Goal: Transaction & Acquisition: Book appointment/travel/reservation

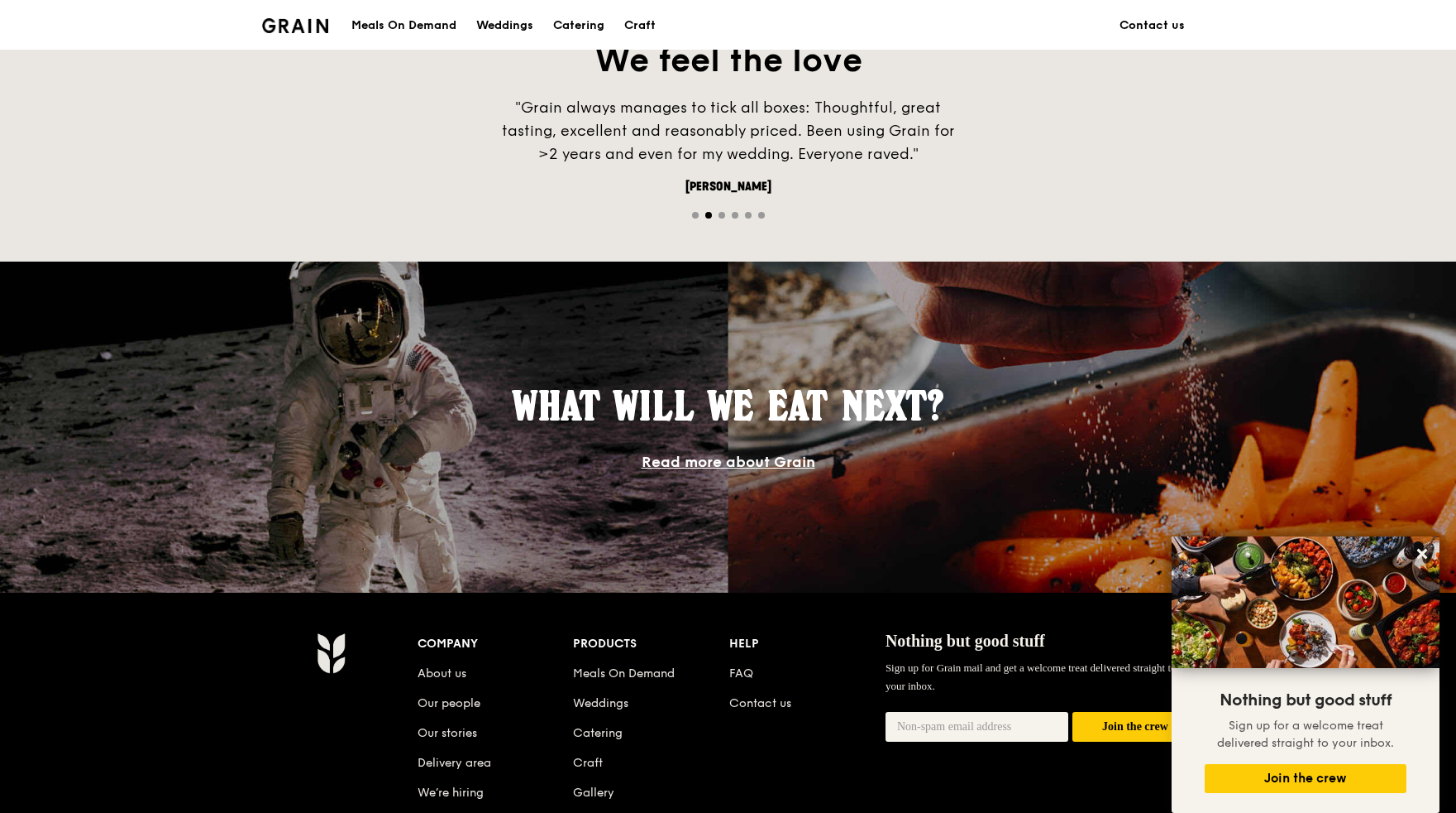
scroll to position [1396, 0]
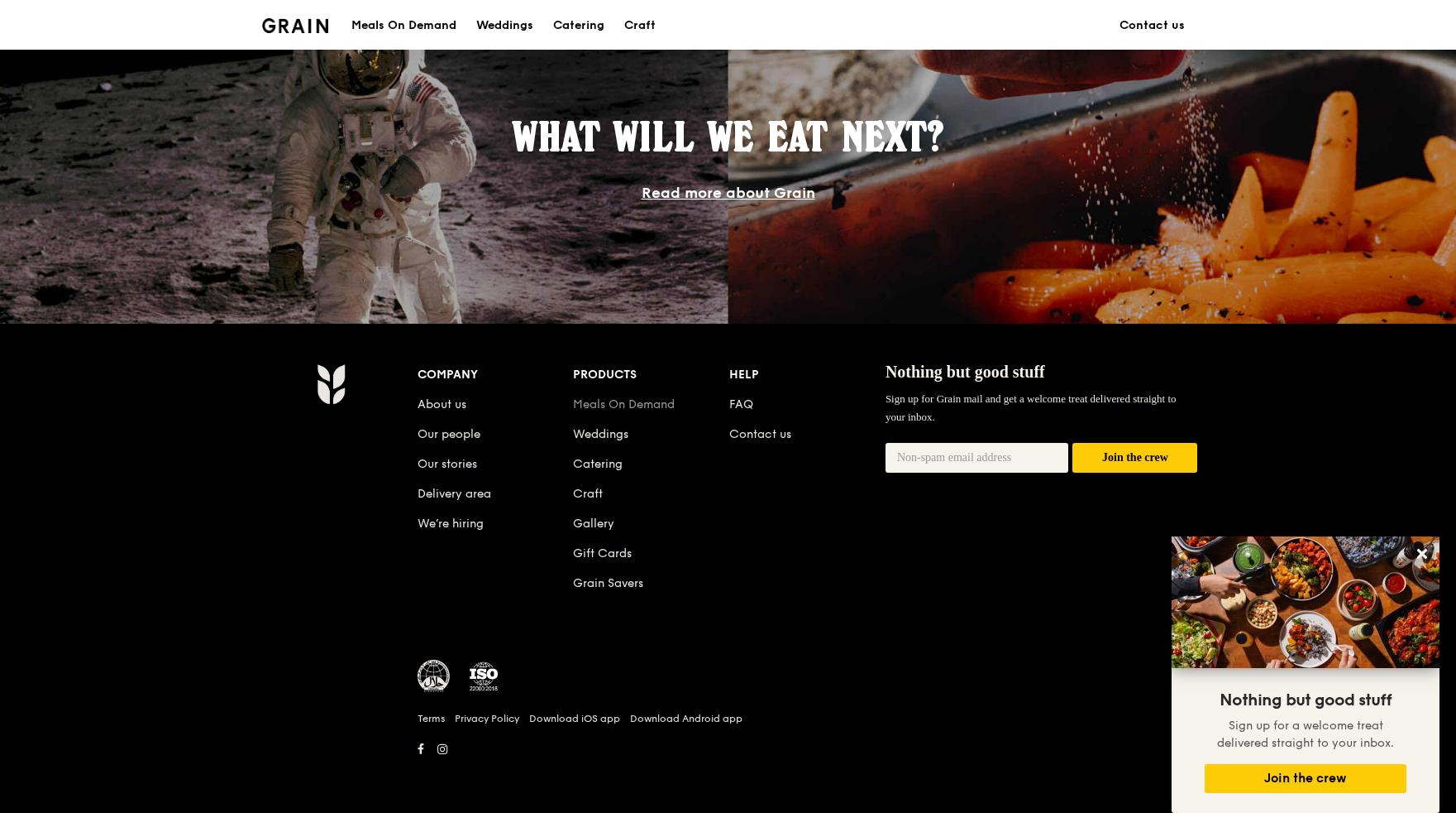
click at [612, 409] on link "Meals On Demand" at bounding box center [624, 404] width 102 height 14
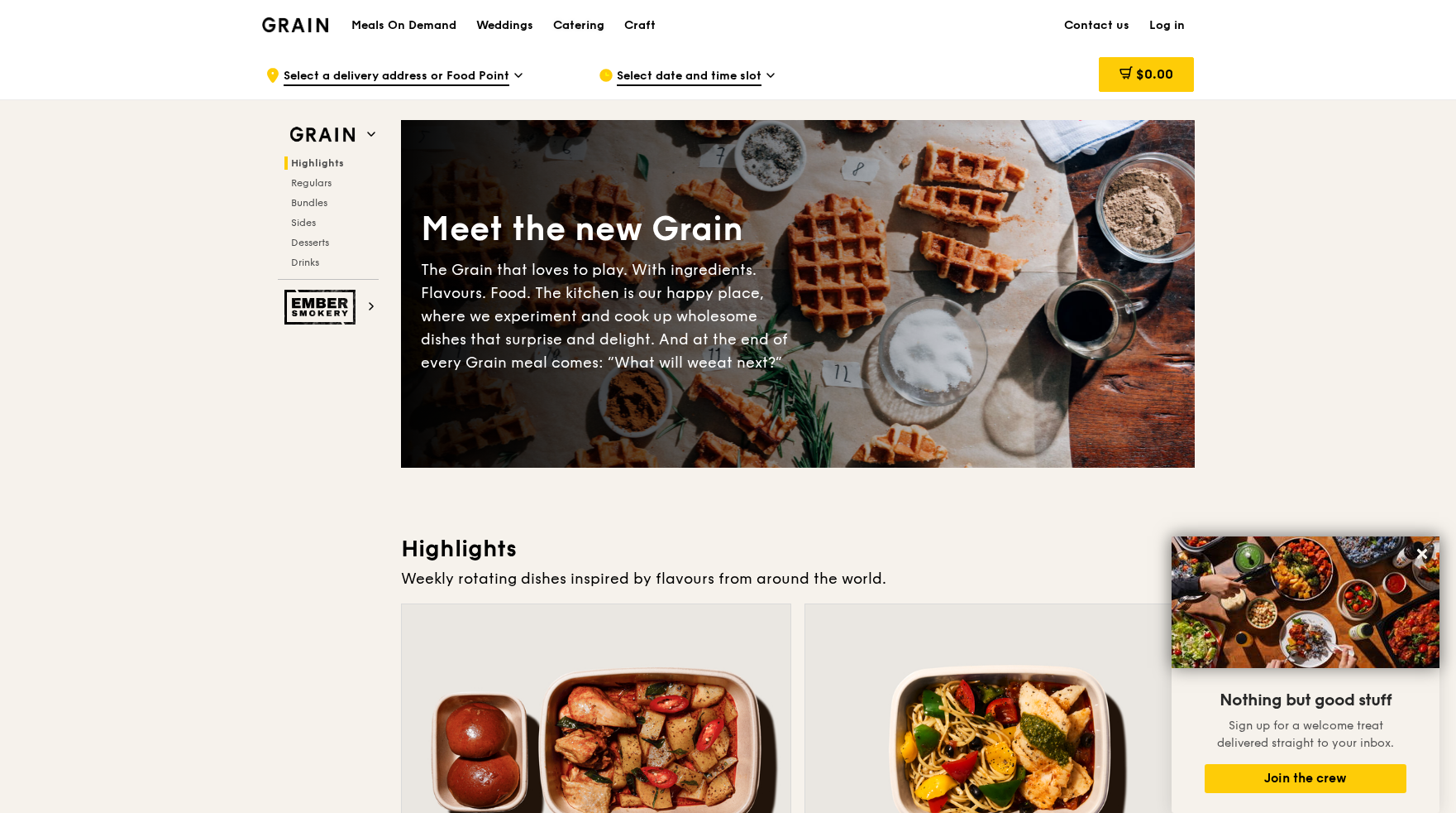
click at [587, 34] on div "Catering" at bounding box center [578, 26] width 51 height 50
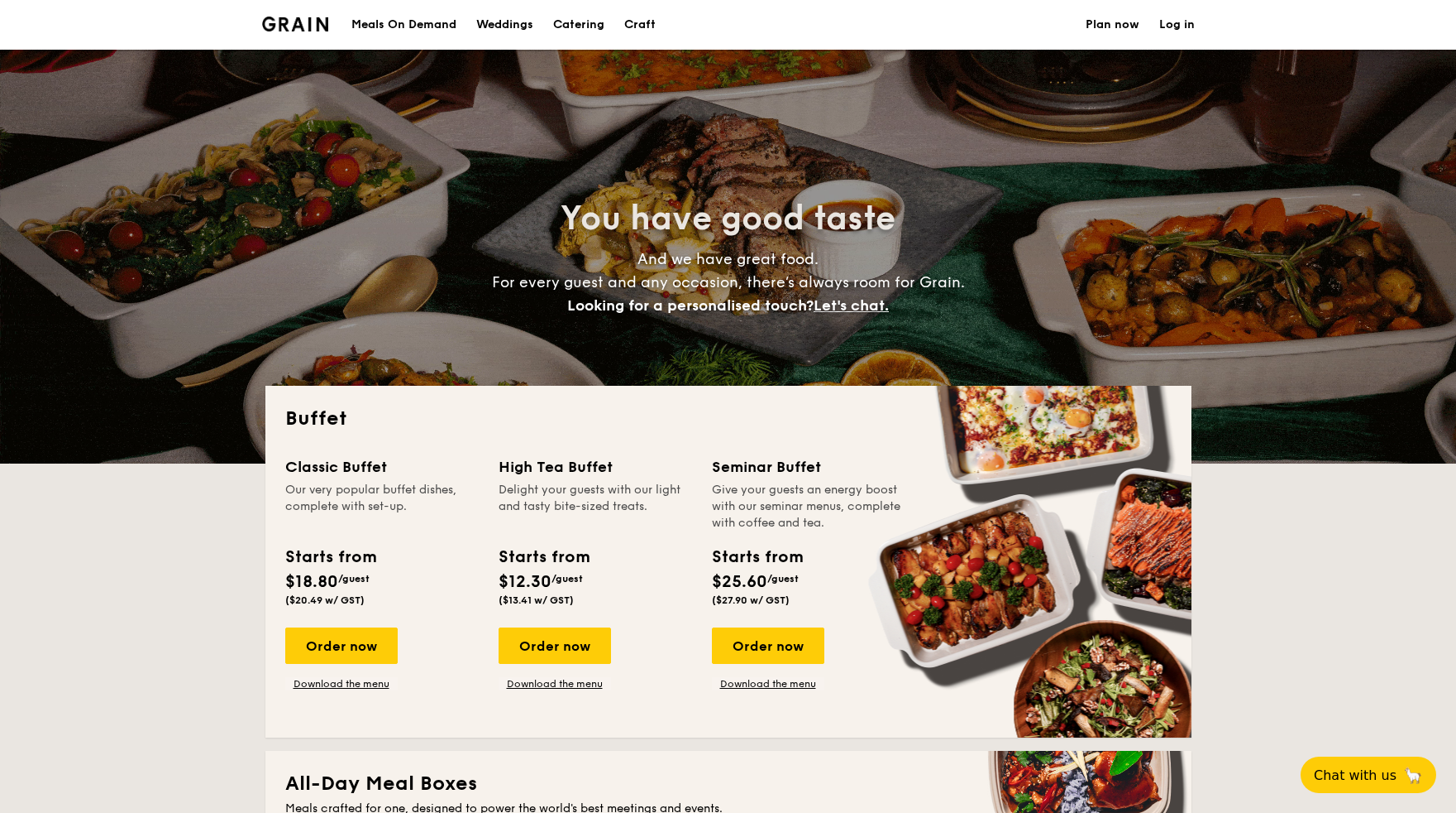
select select
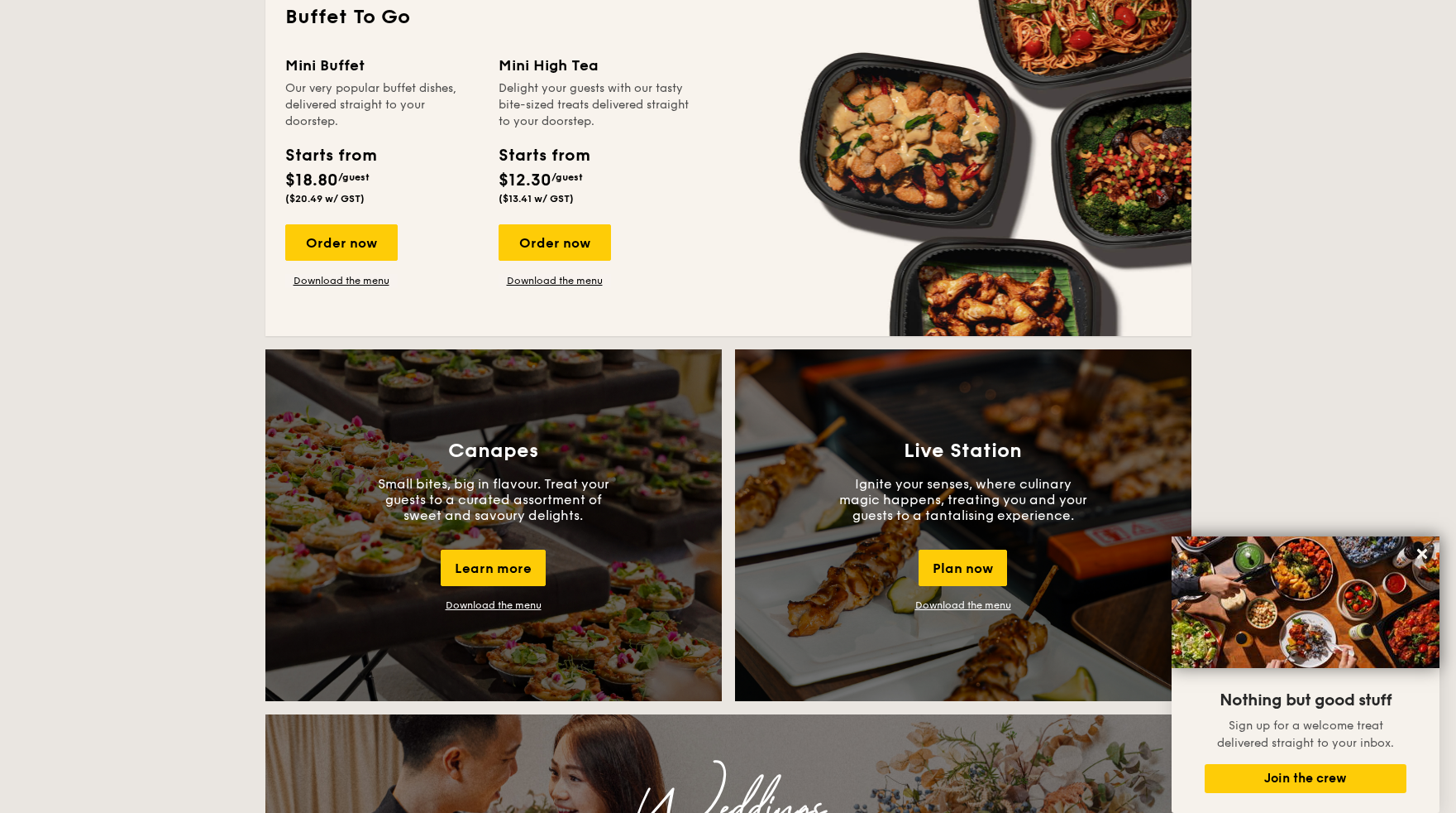
scroll to position [1265, 0]
